Goal: Information Seeking & Learning: Find specific fact

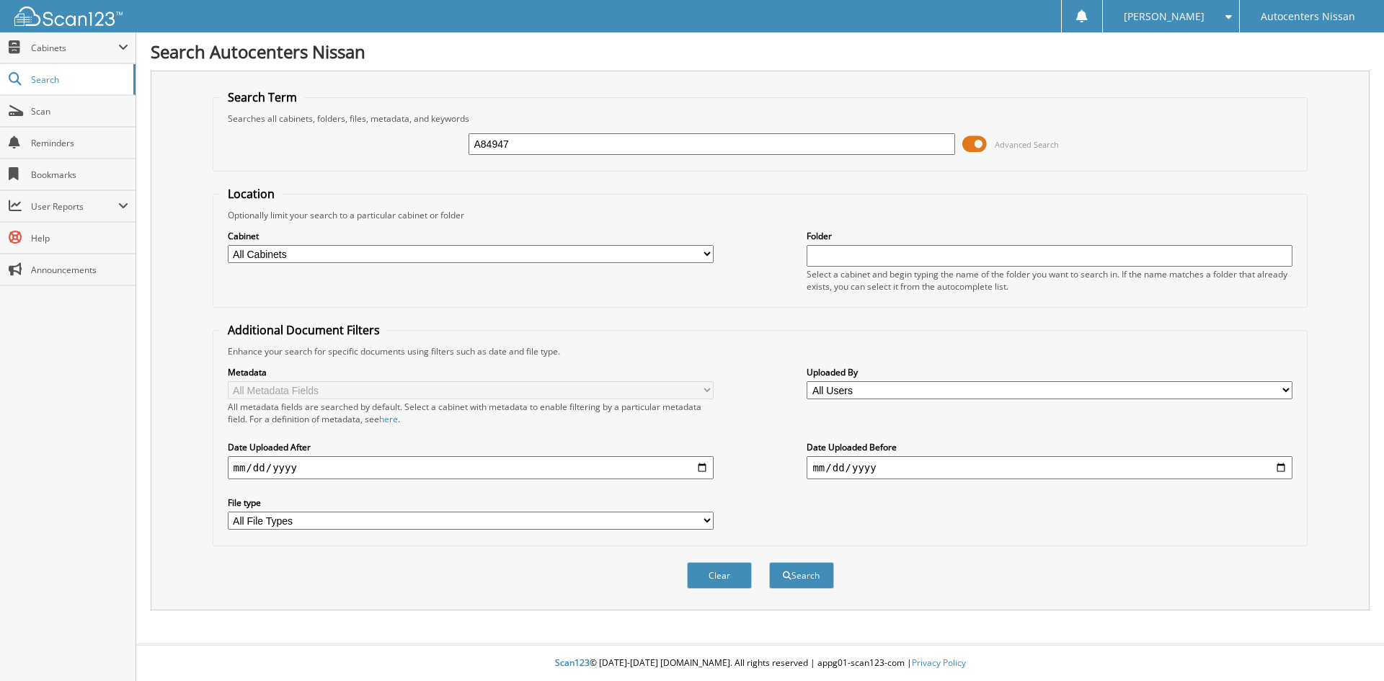
type input "A84947"
click at [769, 562] on button "Search" at bounding box center [801, 575] width 65 height 27
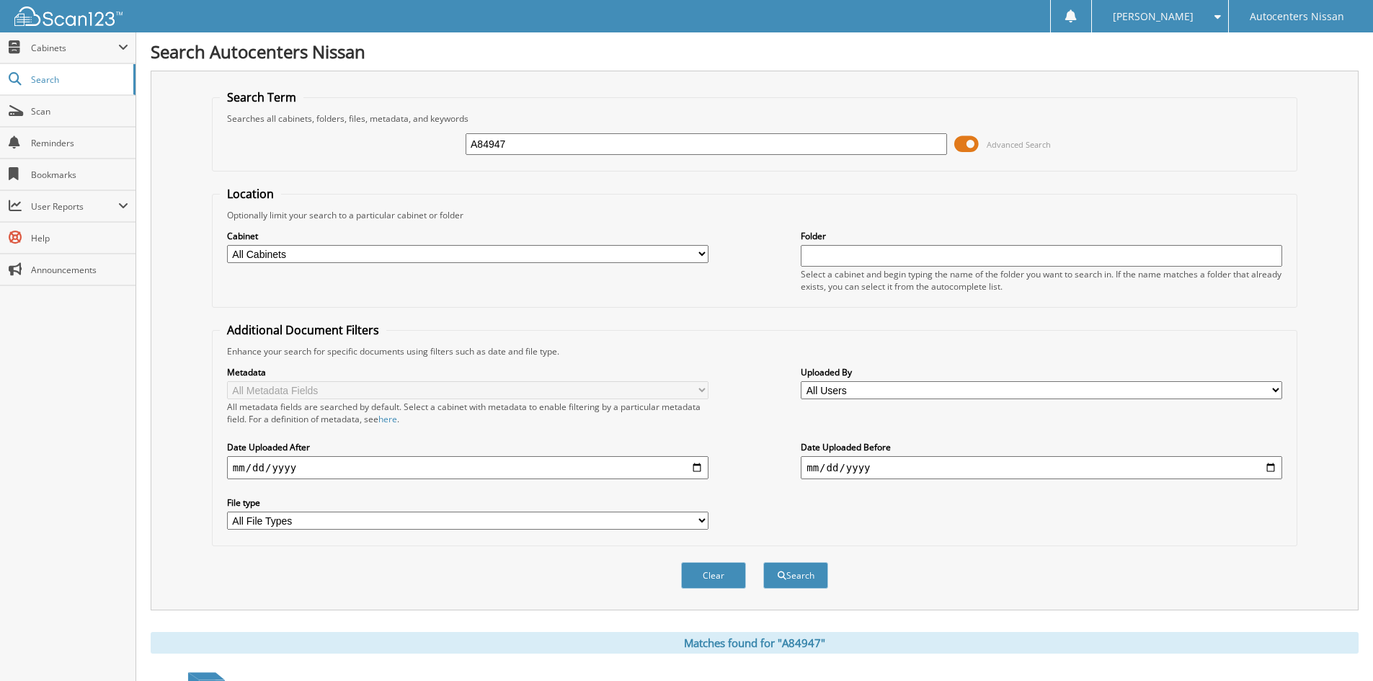
click at [964, 141] on span at bounding box center [967, 144] width 25 height 22
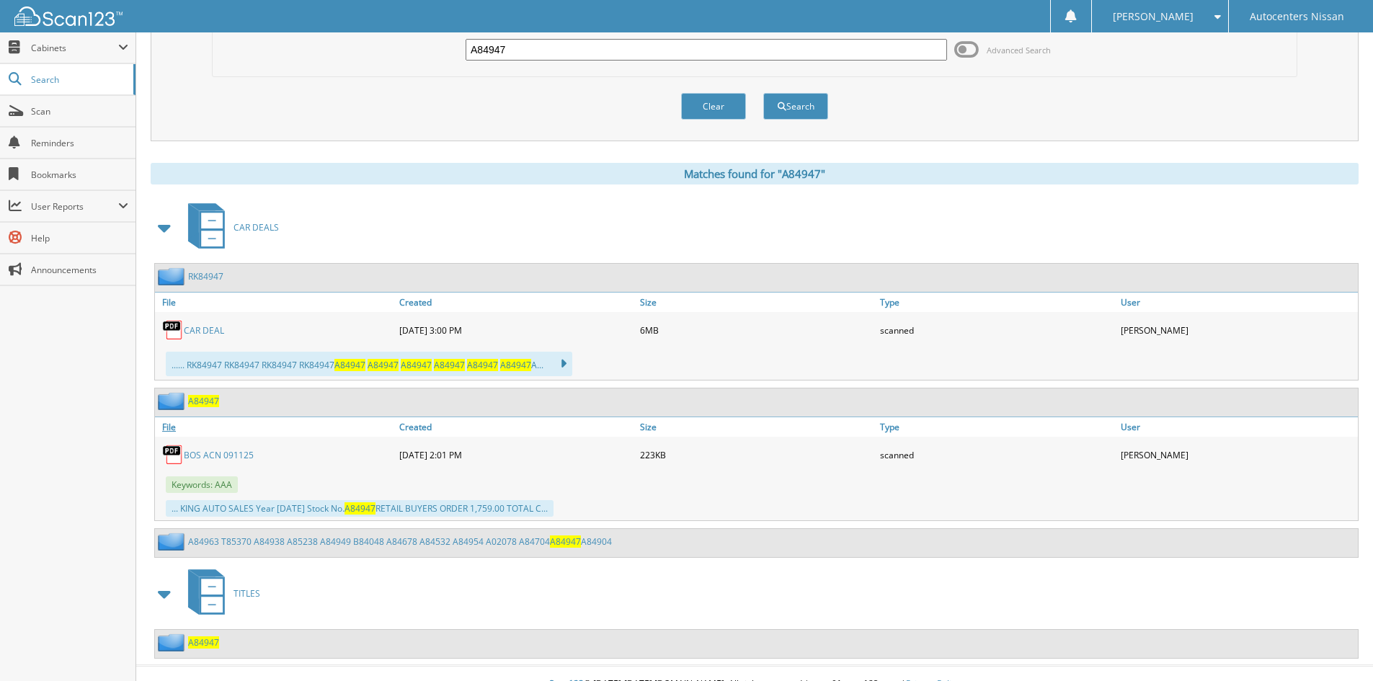
scroll to position [115, 0]
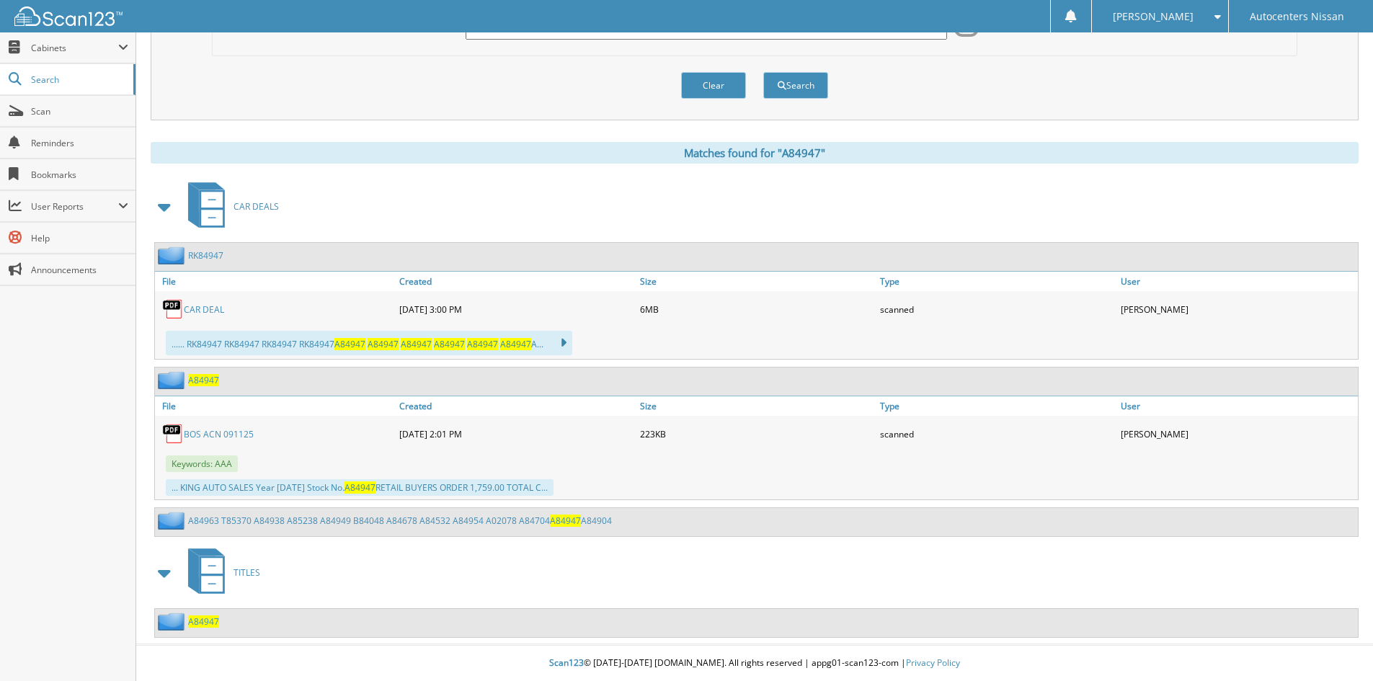
click at [199, 624] on span "A84947" at bounding box center [203, 622] width 31 height 12
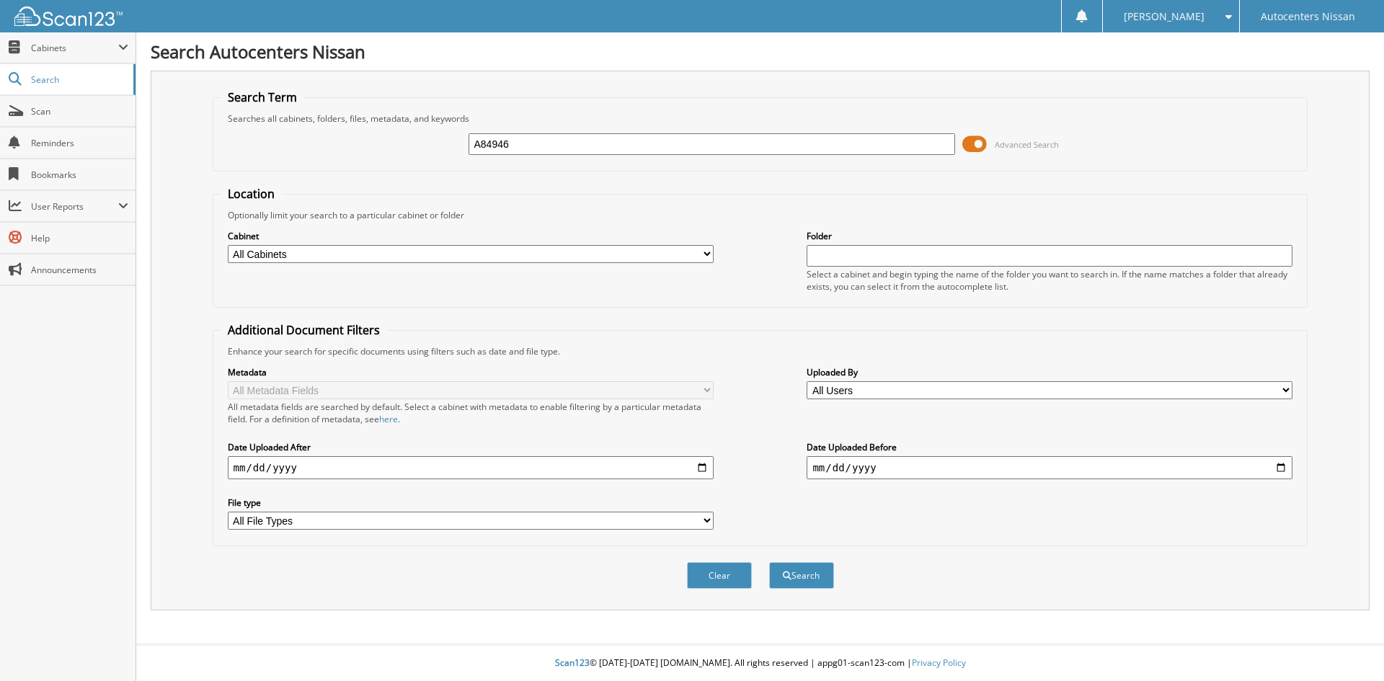
type input "A84946"
click at [769, 562] on button "Search" at bounding box center [801, 575] width 65 height 27
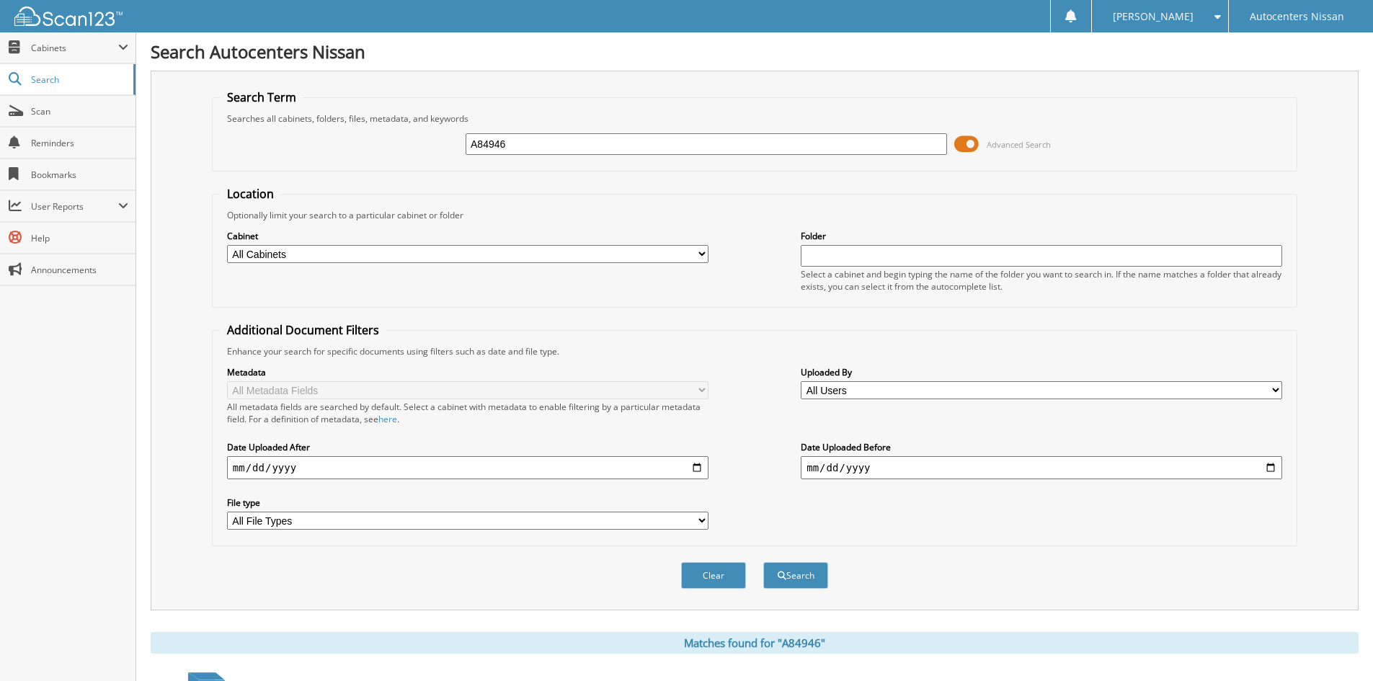
click at [962, 143] on span at bounding box center [967, 144] width 25 height 22
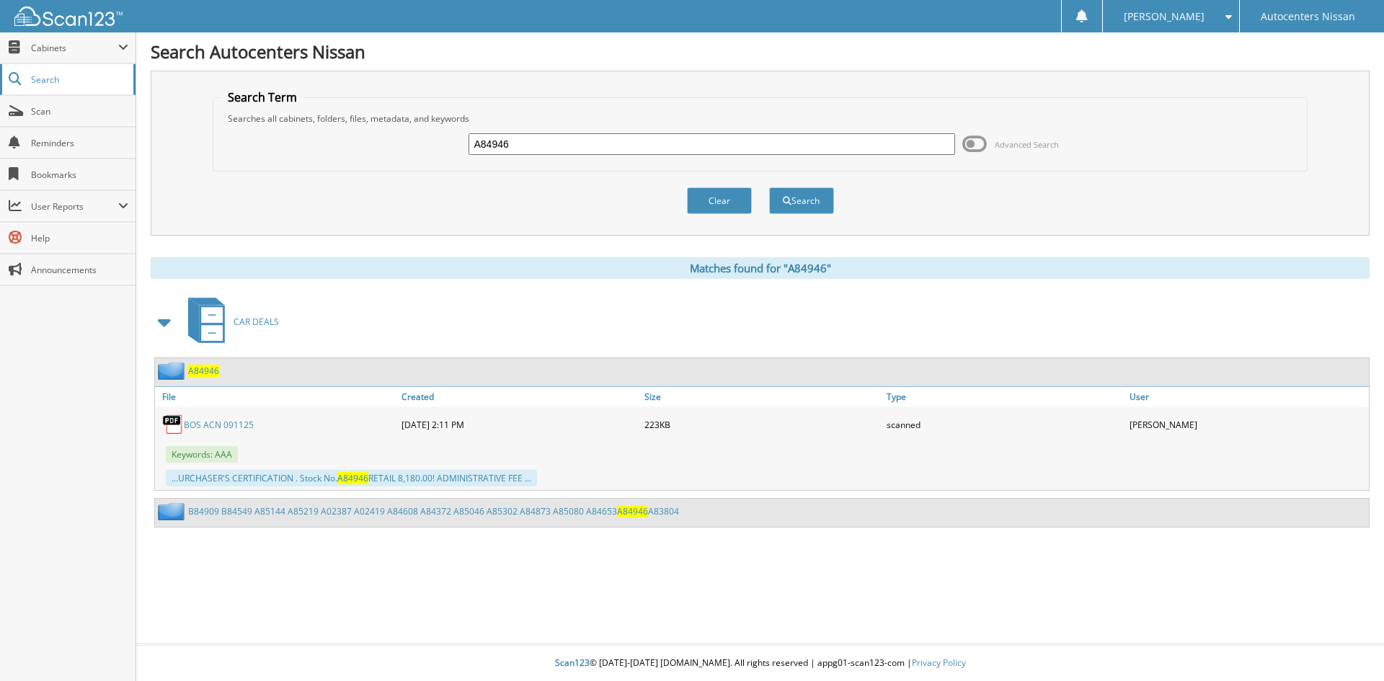
click at [46, 79] on span "Search" at bounding box center [78, 80] width 95 height 12
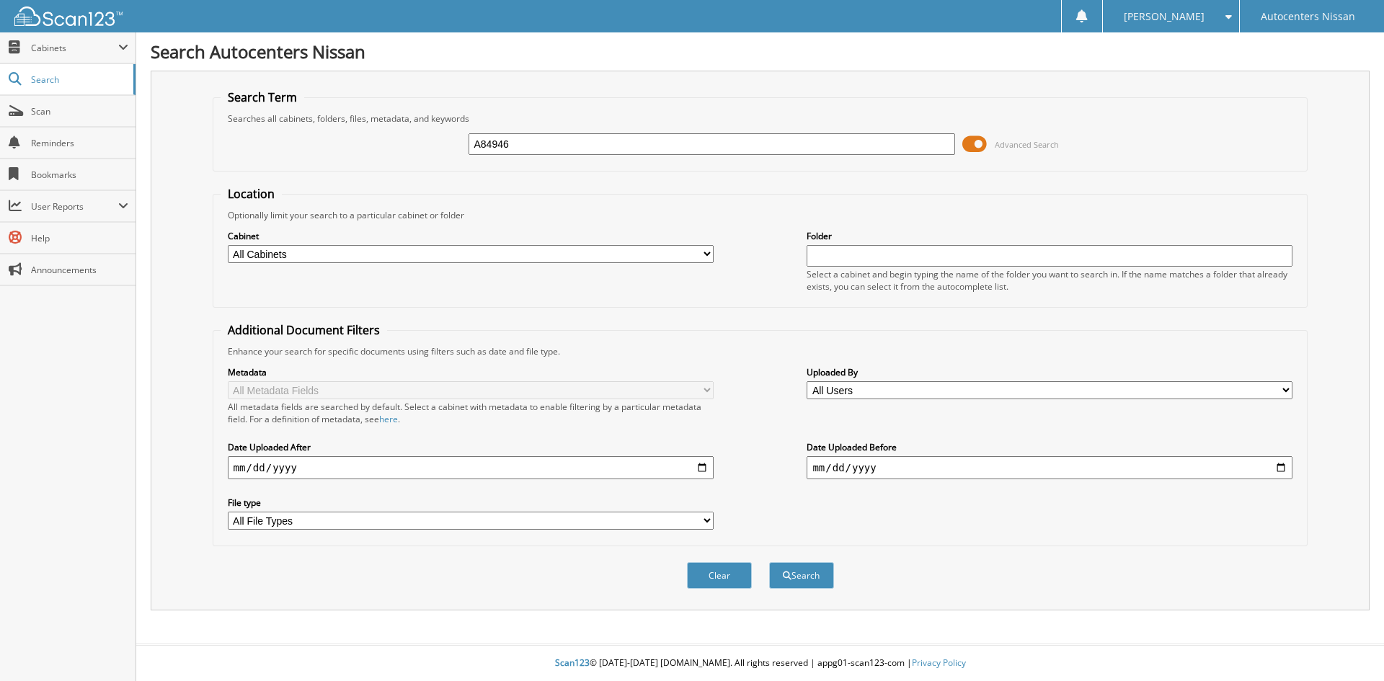
type input "A84946"
click at [769, 562] on button "Search" at bounding box center [801, 575] width 65 height 27
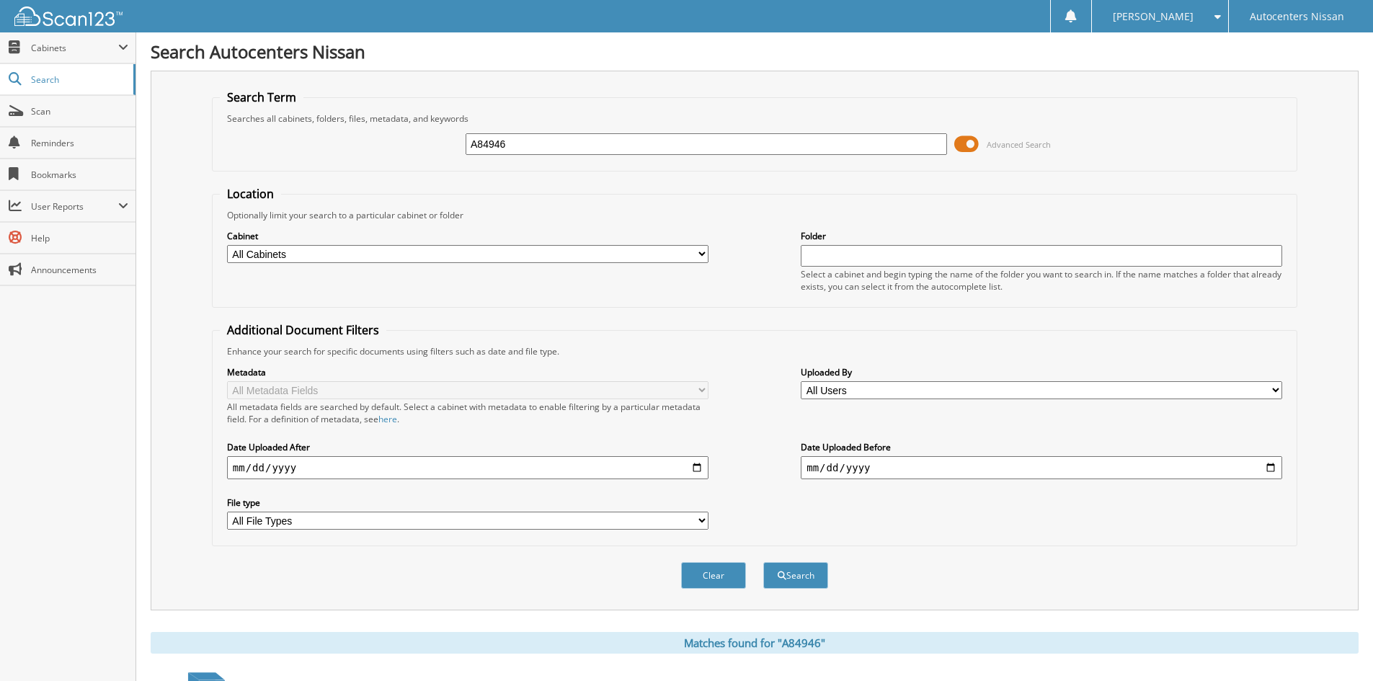
click at [961, 144] on span at bounding box center [967, 144] width 25 height 22
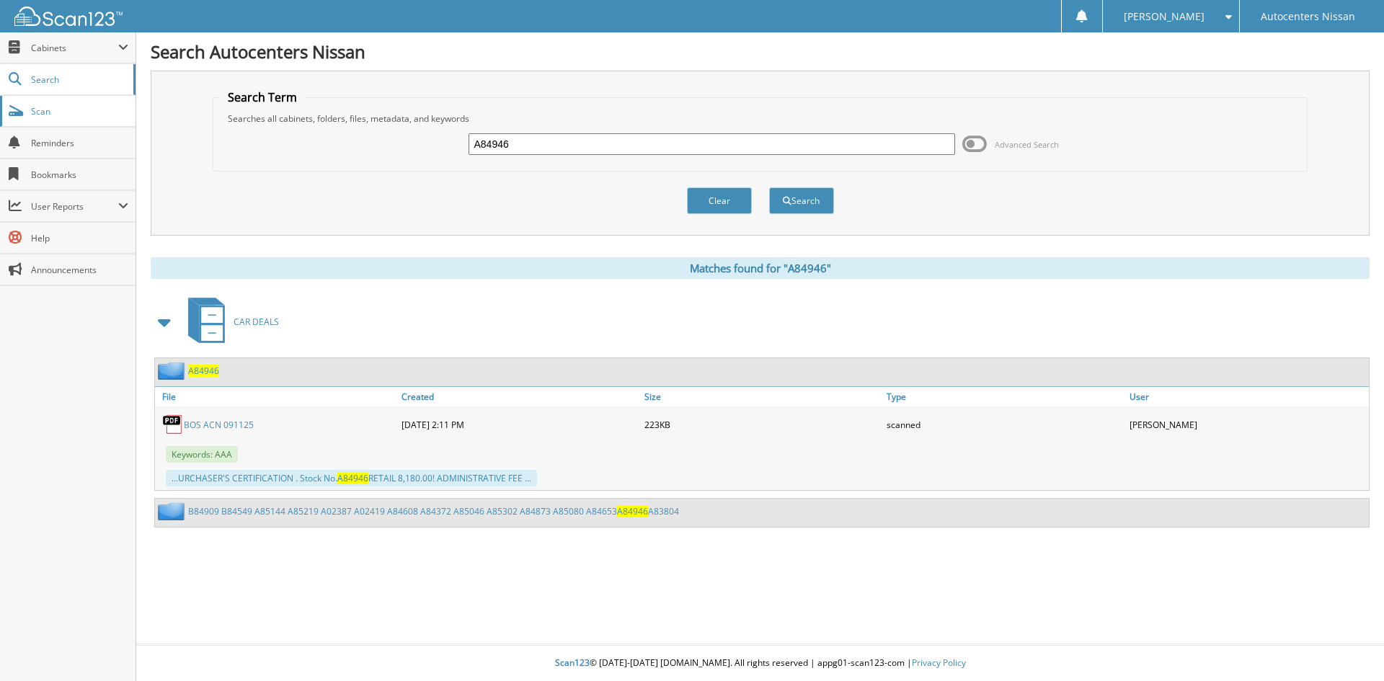
click at [45, 112] on span "Scan" at bounding box center [79, 111] width 97 height 12
